Goal: Information Seeking & Learning: Check status

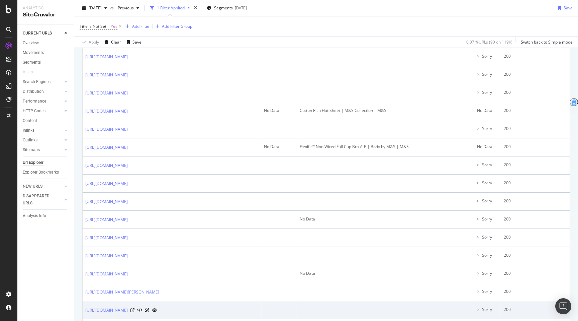
scroll to position [370, 0]
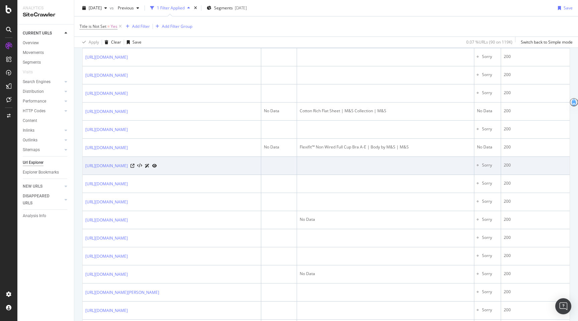
click at [498, 168] on li "Sorry" at bounding box center [490, 165] width 16 height 6
click at [507, 168] on div "200" at bounding box center [535, 165] width 63 height 6
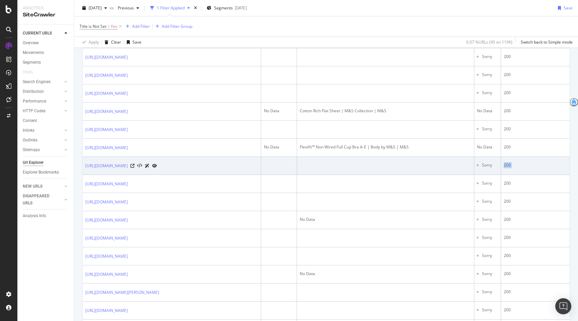
click at [507, 168] on div "200" at bounding box center [535, 165] width 63 height 6
click at [128, 169] on link "[URL][DOMAIN_NAME]" at bounding box center [106, 165] width 42 height 7
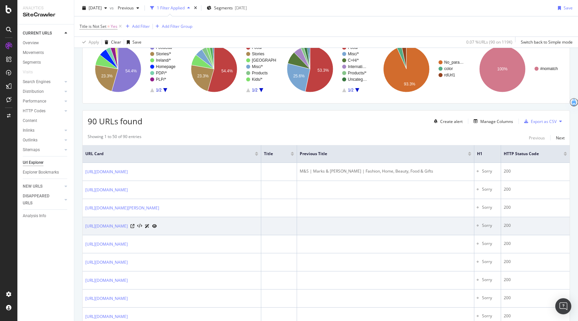
scroll to position [0, 0]
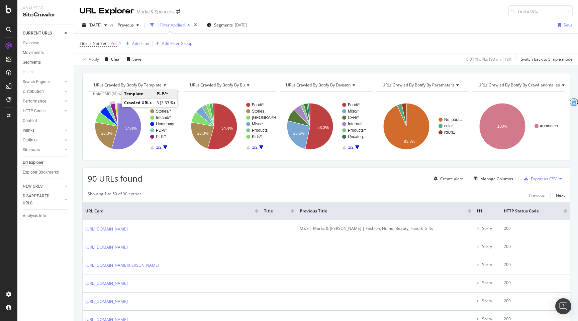
click at [114, 107] on icon "A chart." at bounding box center [114, 114] width 8 height 23
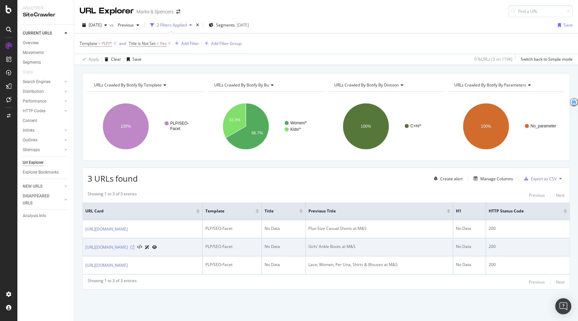
click at [135, 245] on icon at bounding box center [132, 247] width 4 height 4
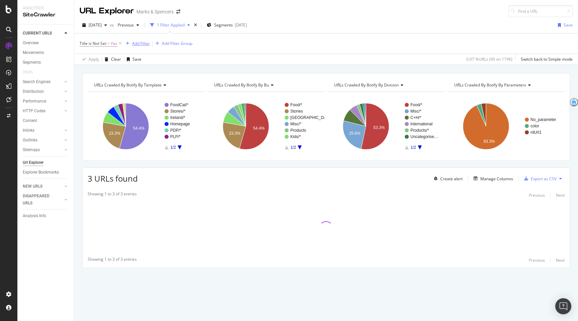
click at [145, 40] on div "Add Filter" at bounding box center [136, 43] width 27 height 7
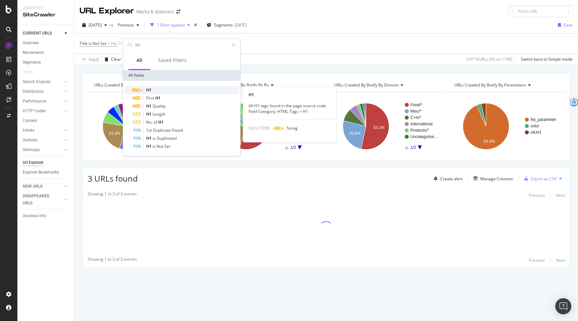
type input "h1"
click at [142, 92] on div "H1" at bounding box center [185, 90] width 106 height 8
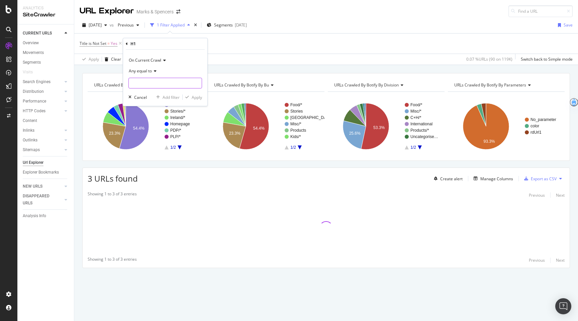
click at [149, 86] on input "text" at bounding box center [165, 83] width 73 height 11
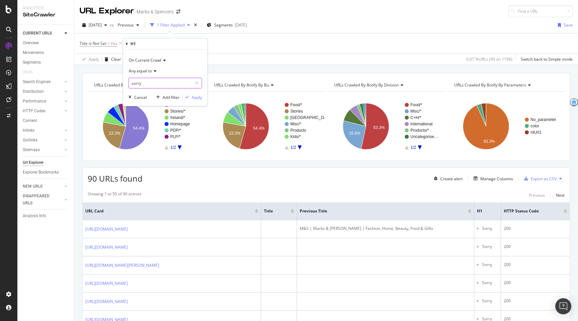
type input "sorry"
click at [149, 70] on span "Any equal to" at bounding box center [140, 71] width 23 height 6
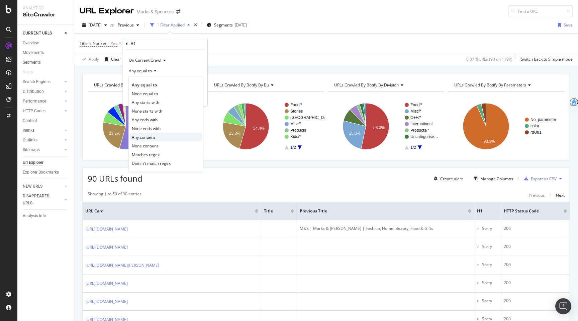
click at [150, 138] on span "Any contains" at bounding box center [144, 137] width 24 height 6
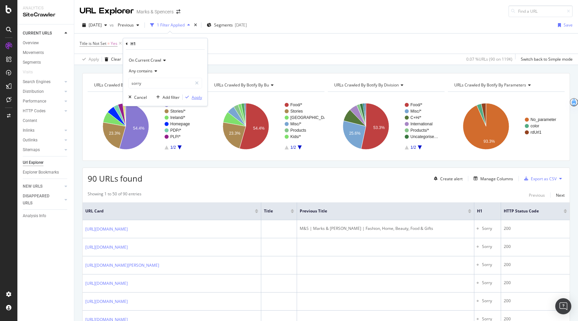
click at [190, 95] on div "Apply" at bounding box center [192, 97] width 19 height 6
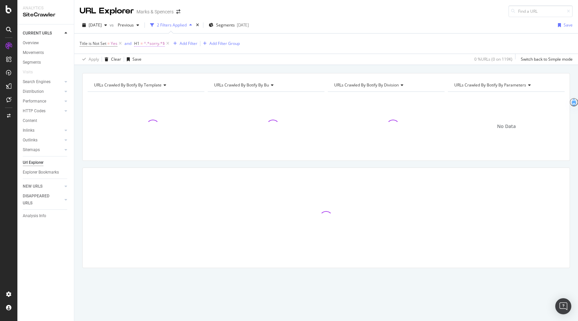
click at [142, 45] on span "=" at bounding box center [142, 43] width 2 height 6
click at [98, 45] on span "Title is Not Set" at bounding box center [93, 43] width 27 height 6
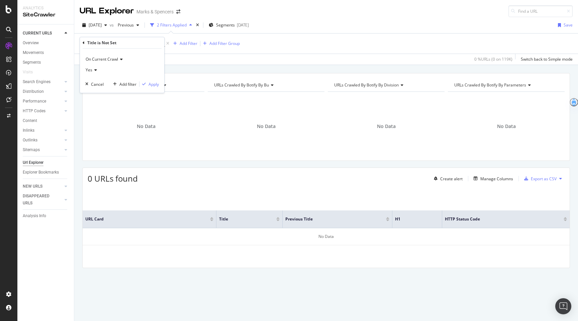
click at [126, 36] on div "Title is Not Set = Yes and H1 = ^.*sorry.*$ Add Filter Add Filter Group" at bounding box center [326, 43] width 493 height 20
click at [120, 44] on icon at bounding box center [120, 43] width 6 height 7
click at [92, 42] on span "^.*sorry.*$" at bounding box center [99, 43] width 21 height 9
click at [95, 81] on input "sorry" at bounding box center [117, 82] width 63 height 11
type input "Sorry"
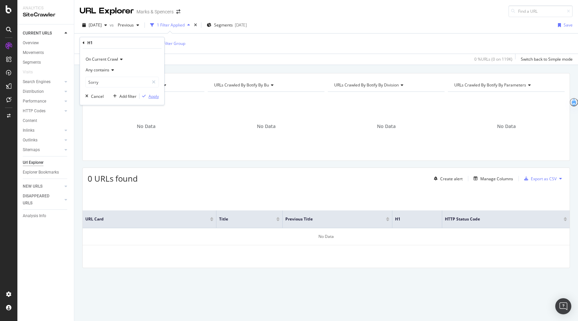
click at [152, 97] on div "Apply" at bounding box center [154, 96] width 10 height 6
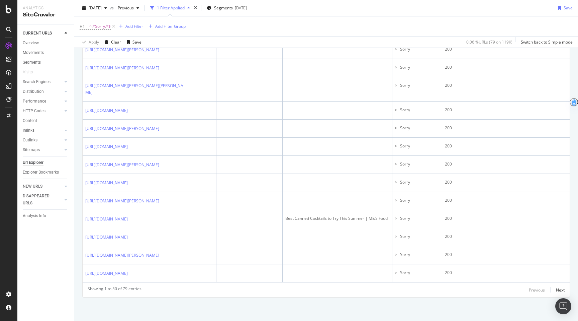
scroll to position [1139, 0]
click at [560, 290] on div "Next" at bounding box center [560, 290] width 9 height 6
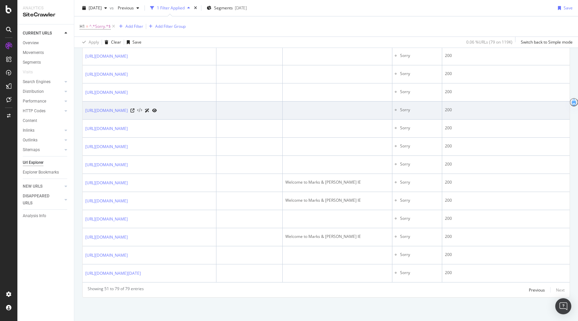
scroll to position [627, 0]
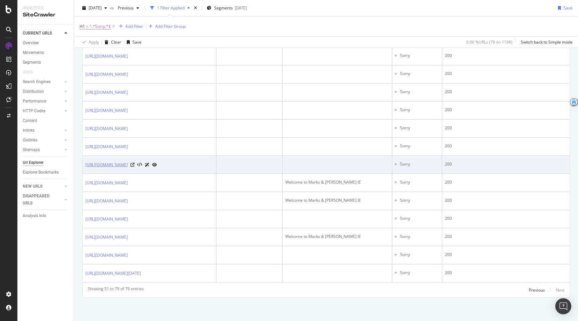
click at [128, 161] on link "[URL][DOMAIN_NAME]" at bounding box center [106, 164] width 42 height 7
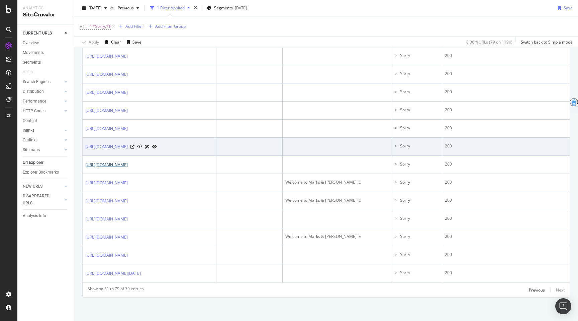
scroll to position [558, 0]
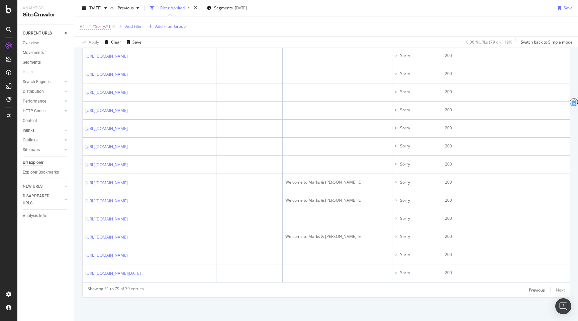
click at [98, 26] on span "^.*Sorry.*$" at bounding box center [99, 26] width 21 height 9
click at [98, 54] on span "Any contains" at bounding box center [98, 53] width 24 height 6
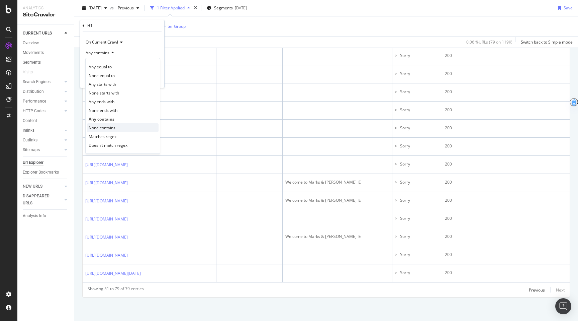
click at [107, 125] on span "None contains" at bounding box center [102, 128] width 27 height 6
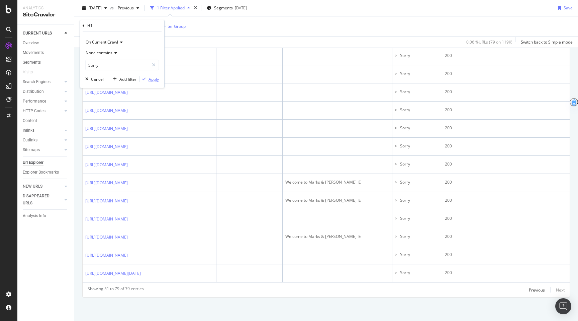
click at [149, 79] on div "Apply" at bounding box center [154, 79] width 10 height 6
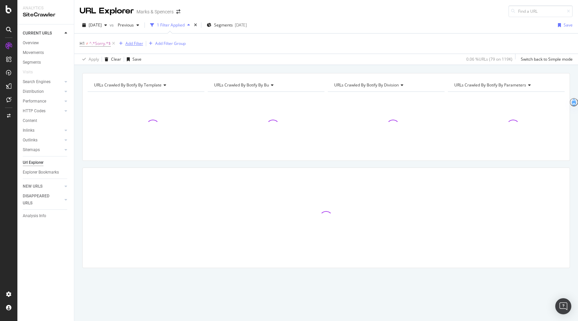
click at [131, 41] on div "Add Filter" at bounding box center [134, 43] width 18 height 6
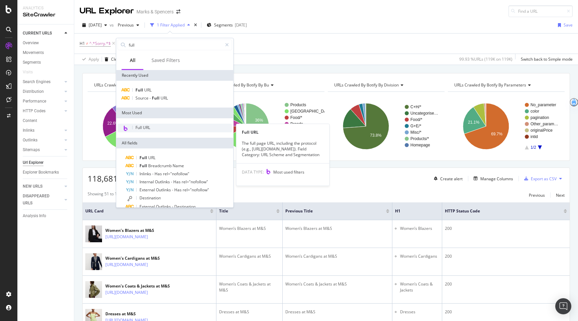
type input "full"
click at [147, 129] on span "Full URL" at bounding box center [143, 127] width 15 height 6
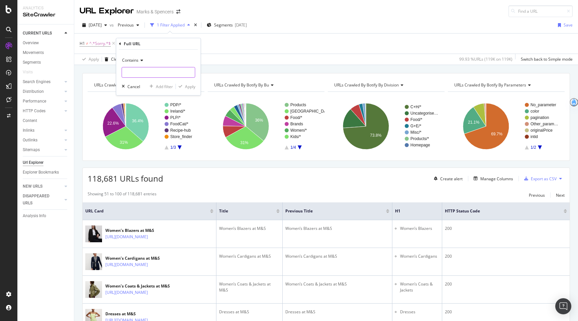
click at [147, 70] on input "text" at bounding box center [158, 72] width 73 height 11
type input "/content"
click at [179, 86] on icon "button" at bounding box center [181, 86] width 4 height 4
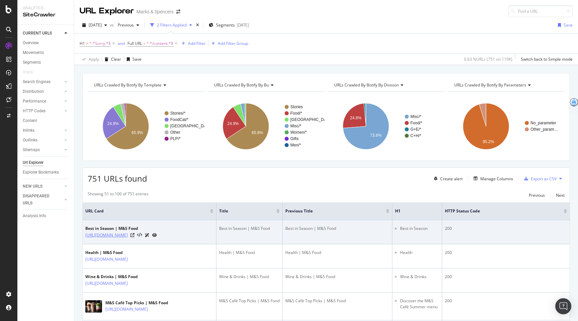
click at [128, 235] on link "[URL][DOMAIN_NAME]" at bounding box center [106, 235] width 42 height 7
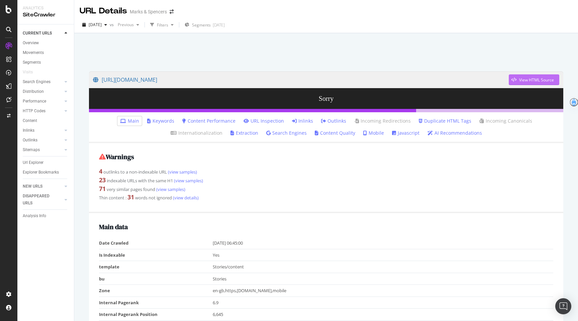
click at [539, 81] on div "View HTML Source" at bounding box center [536, 80] width 35 height 6
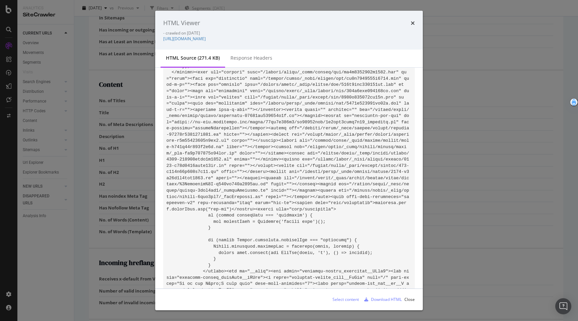
scroll to position [401, 0]
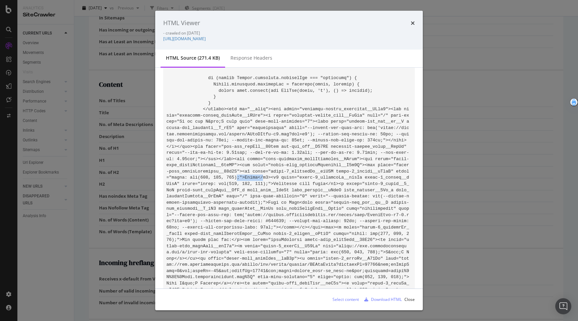
drag, startPoint x: 262, startPoint y: 177, endPoint x: 237, endPoint y: 176, distance: 25.4
drag, startPoint x: 275, startPoint y: 185, endPoint x: 316, endPoint y: 184, distance: 40.2
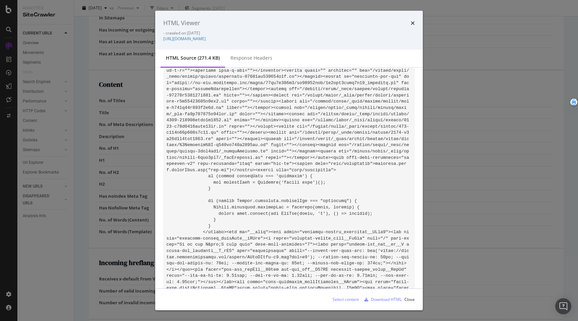
scroll to position [287, 0]
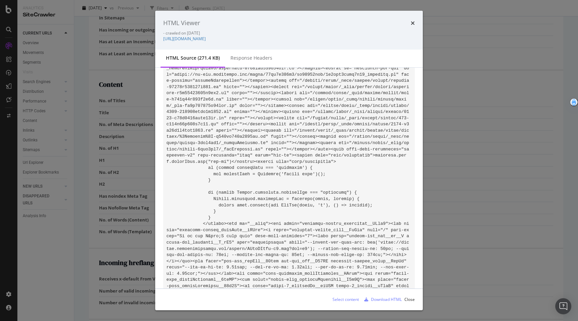
click at [410, 24] on div "HTML Viewer" at bounding box center [289, 23] width 252 height 9
click at [415, 26] on div "HTML Viewer - crawled on 2025-08-16 https://www.marksandspencer.com/content/big…" at bounding box center [289, 30] width 268 height 39
click at [411, 21] on icon "times" at bounding box center [413, 22] width 4 height 5
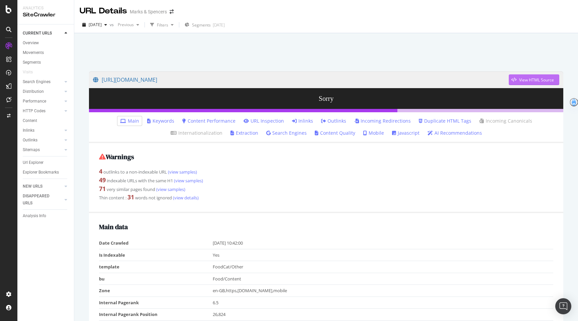
click at [551, 82] on div "View HTML Source" at bounding box center [536, 80] width 35 height 6
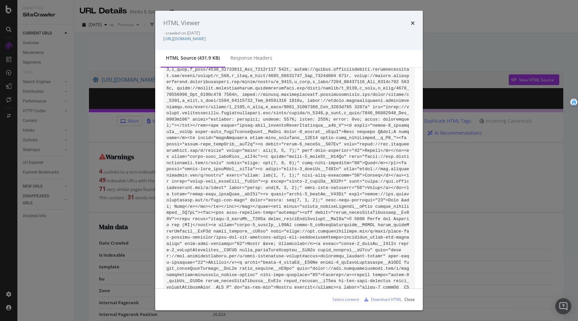
scroll to position [2628, 0]
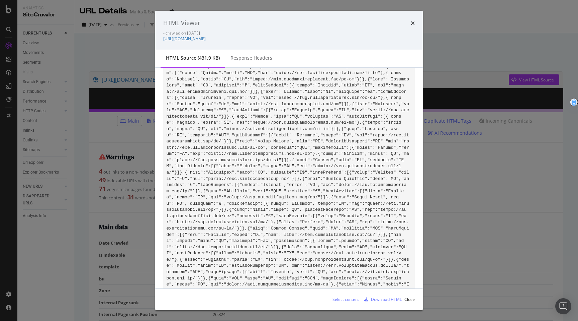
scroll to position [19235, 0]
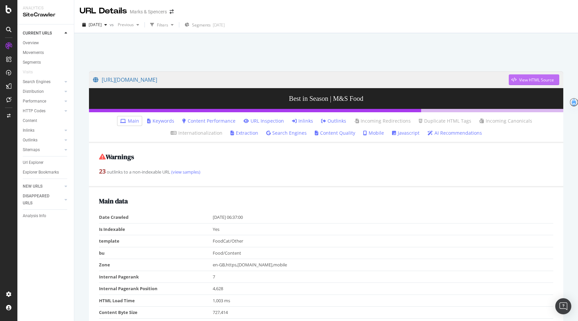
click at [540, 84] on div "View HTML Source" at bounding box center [531, 80] width 45 height 10
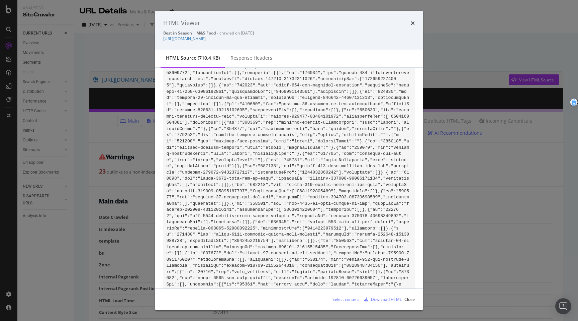
scroll to position [23238, 0]
